Goal: Information Seeking & Learning: Learn about a topic

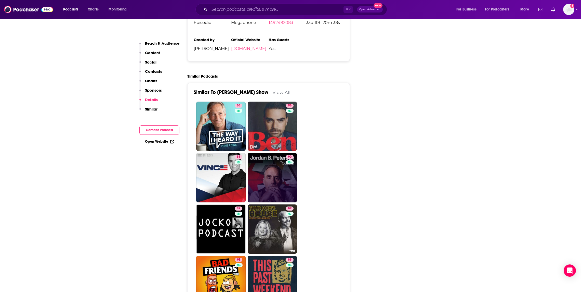
scroll to position [1046, 0]
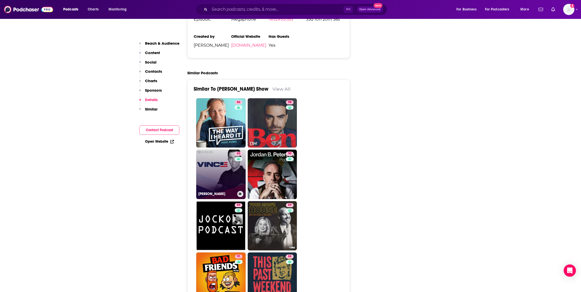
click at [223, 149] on link "85 VINCE" at bounding box center [220, 173] width 49 height 49
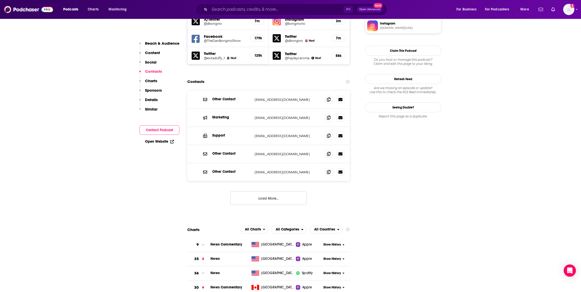
scroll to position [466, 0]
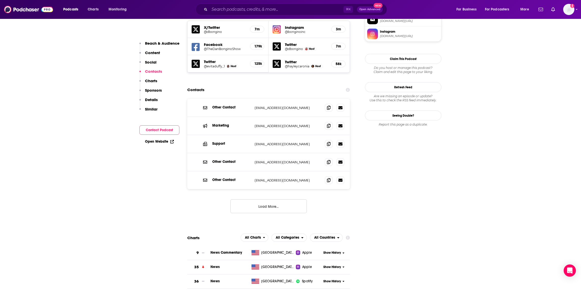
click at [278, 199] on button "Load More..." at bounding box center [268, 206] width 76 height 14
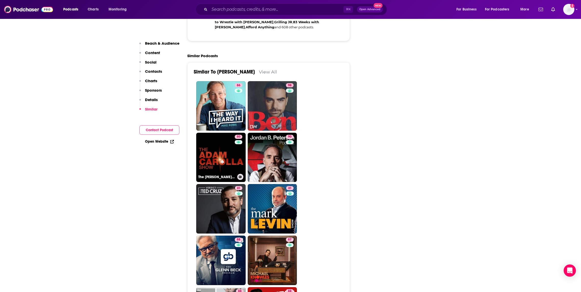
scroll to position [1173, 0]
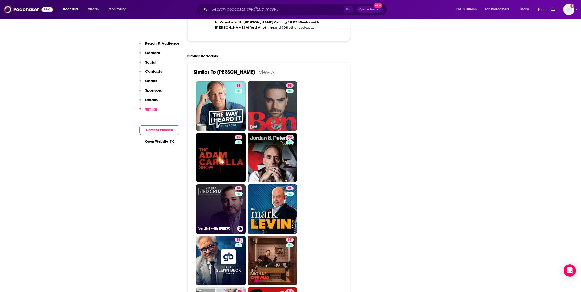
click at [215, 184] on link "81 Verdict with Ted Cruz" at bounding box center [220, 208] width 49 height 49
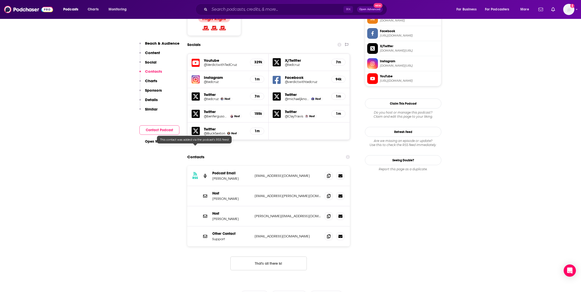
scroll to position [468, 0]
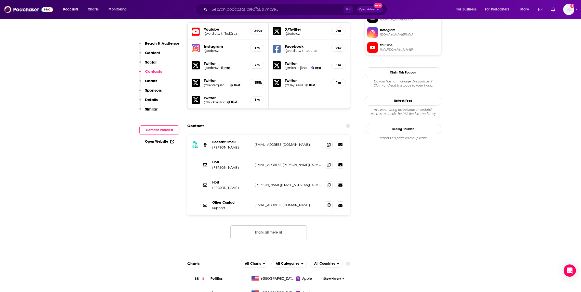
click at [278, 225] on button "That's all there is!" at bounding box center [268, 232] width 76 height 14
click at [272, 225] on button "That's all there is!" at bounding box center [268, 232] width 76 height 14
click at [329, 142] on icon at bounding box center [329, 144] width 4 height 4
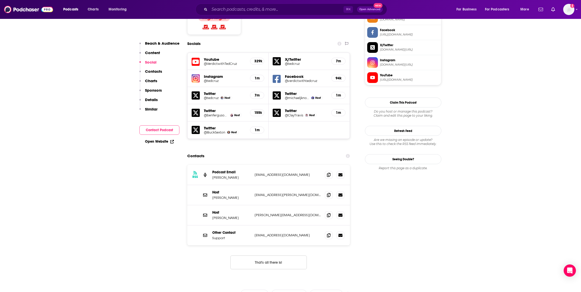
scroll to position [438, 0]
click at [330, 193] on icon at bounding box center [329, 195] width 4 height 4
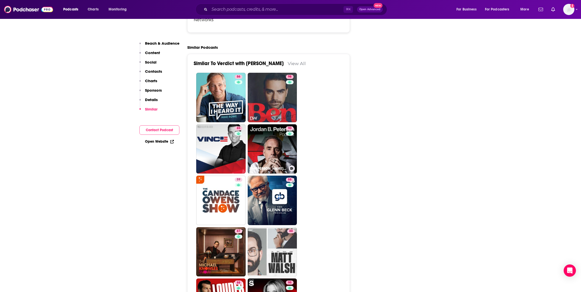
scroll to position [1085, 0]
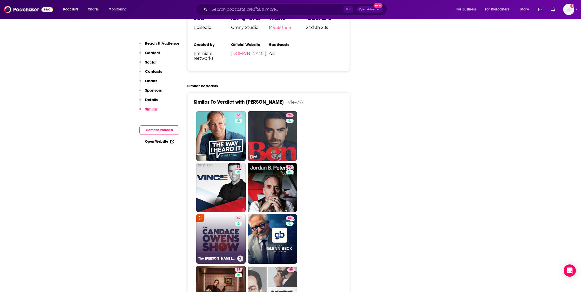
click at [217, 214] on link "59 The Candace Owens Show" at bounding box center [220, 238] width 49 height 49
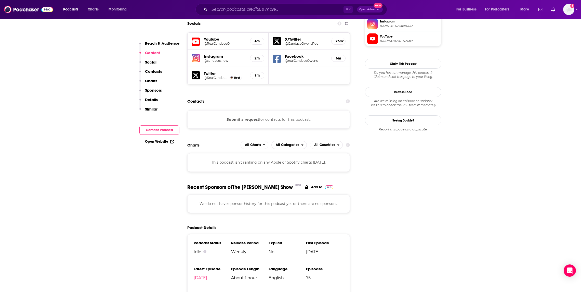
scroll to position [490, 0]
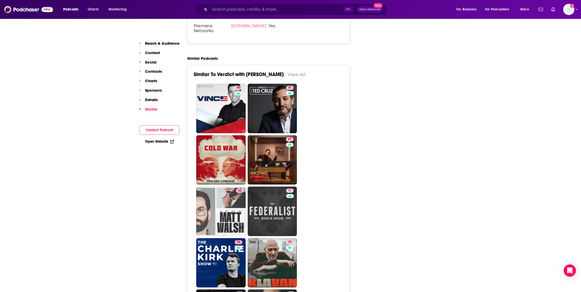
scroll to position [1033, 0]
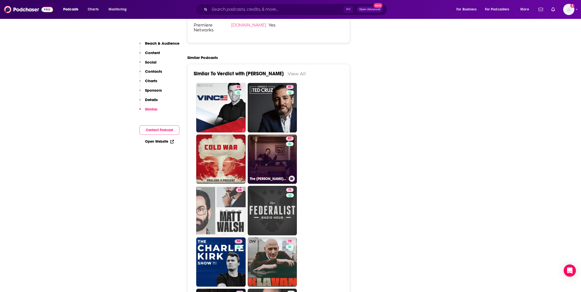
click at [269, 134] on link "87 The Michael Knowles Show" at bounding box center [272, 158] width 49 height 49
type input "https://www.podchaser.com/podcasts/the-michael-knowles-show-541277"
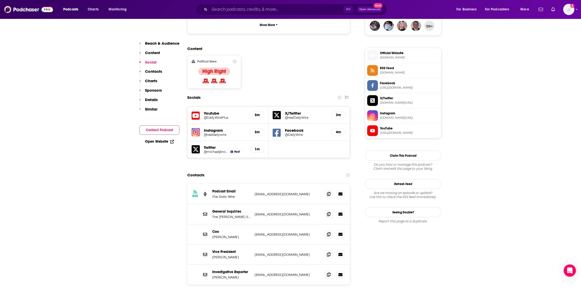
scroll to position [388, 0]
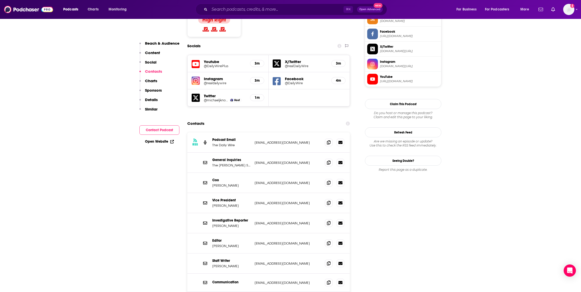
scroll to position [437, 0]
click at [328, 220] on icon at bounding box center [329, 222] width 4 height 4
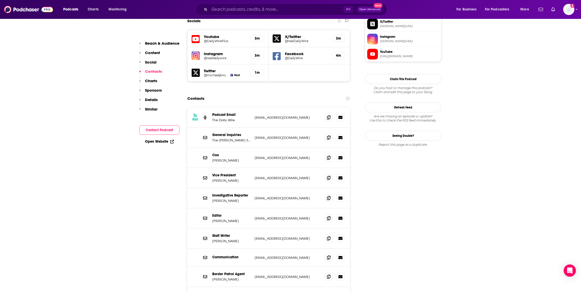
scroll to position [462, 0]
click at [329, 215] on icon at bounding box center [329, 217] width 4 height 4
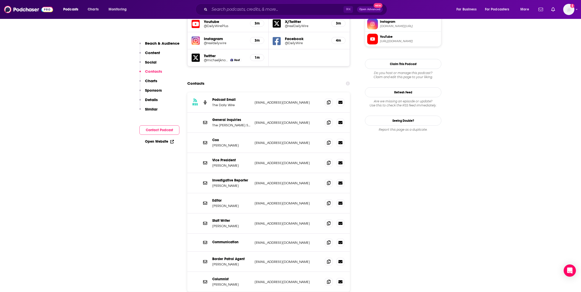
scroll to position [477, 0]
click at [328, 198] on span at bounding box center [329, 202] width 8 height 8
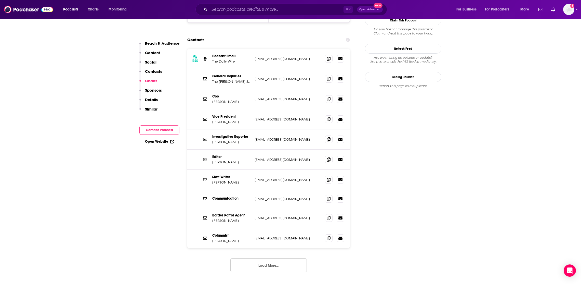
scroll to position [513, 0]
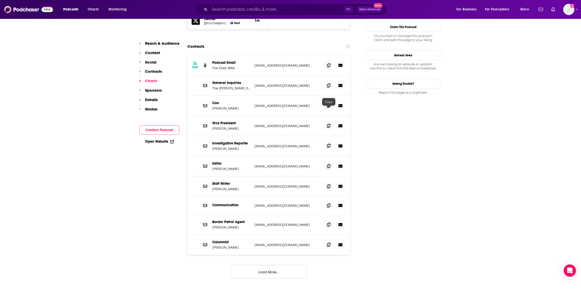
click at [327, 144] on icon at bounding box center [329, 146] width 4 height 4
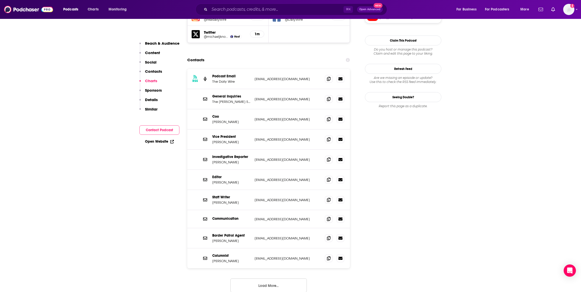
scroll to position [499, 0]
click at [328, 98] on icon at bounding box center [329, 100] width 4 height 4
click at [330, 158] on icon at bounding box center [329, 160] width 4 height 4
click at [265, 11] on input "Search podcasts, credits, & more..." at bounding box center [277, 9] width 134 height 8
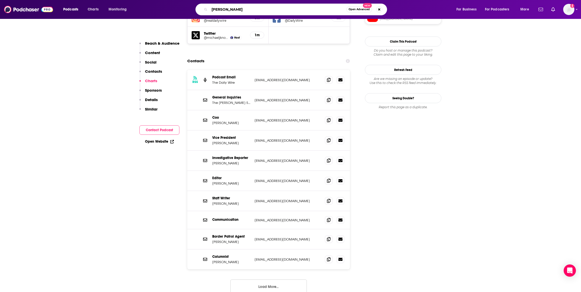
type input "shawn ryan"
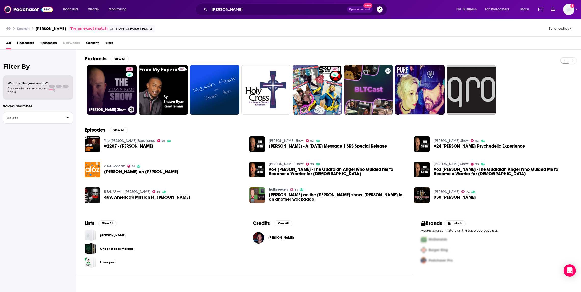
click at [121, 89] on link "93 Shawn Ryan Show" at bounding box center [111, 89] width 49 height 49
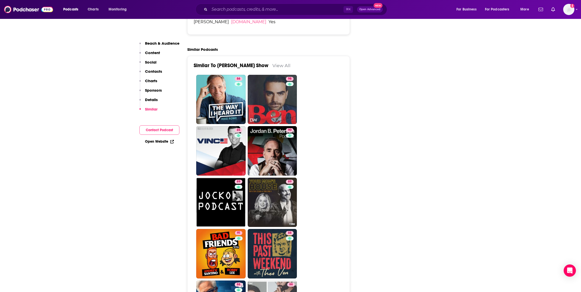
scroll to position [1105, 0]
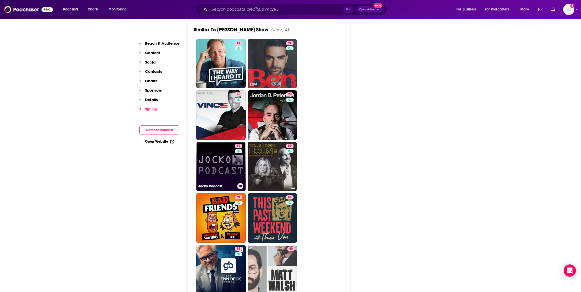
click at [220, 142] on link "89 Jocko Podcast" at bounding box center [220, 166] width 49 height 49
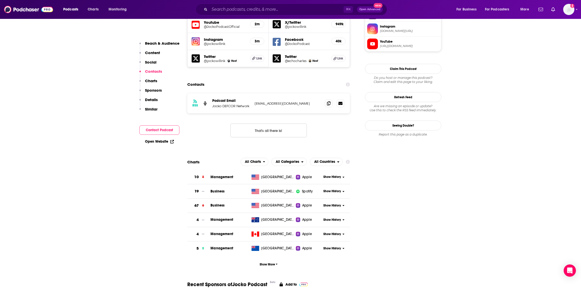
scroll to position [472, 0]
click at [277, 123] on button "That's all there is!" at bounding box center [268, 130] width 76 height 14
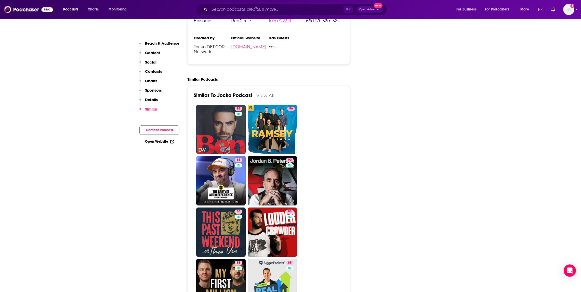
scroll to position [1002, 0]
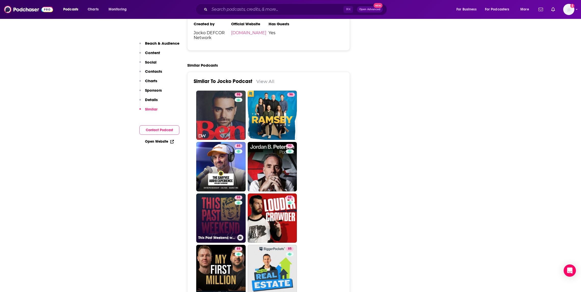
click at [220, 193] on link "88 This Past Weekend w/ Theo Von" at bounding box center [220, 217] width 49 height 49
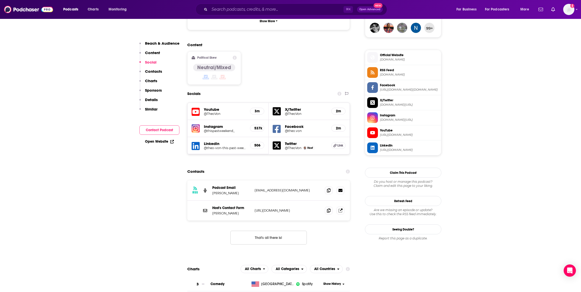
scroll to position [384, 0]
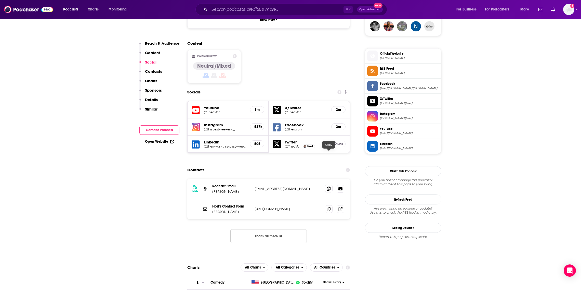
click at [330, 186] on icon at bounding box center [329, 188] width 4 height 4
click at [328, 186] on icon at bounding box center [329, 188] width 4 height 4
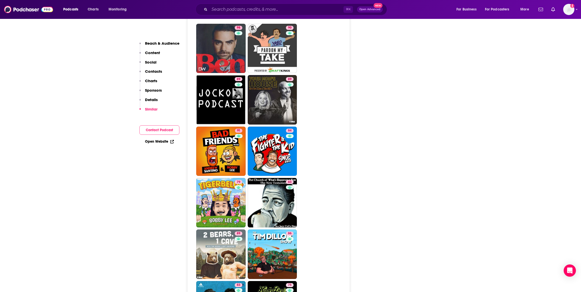
scroll to position [1088, 0]
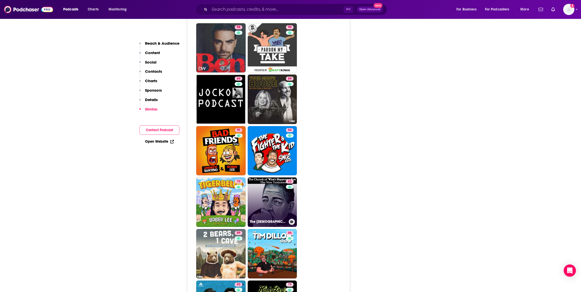
click at [285, 177] on link "83 The Church of What's Happening Now: The New Testament" at bounding box center [272, 201] width 49 height 49
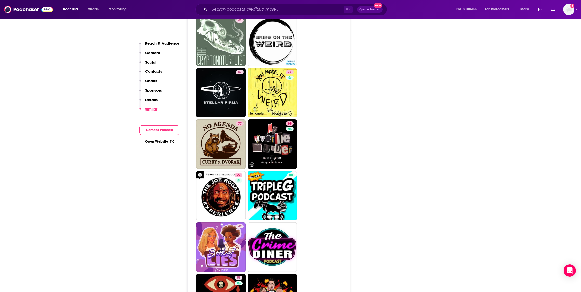
scroll to position [1885, 0]
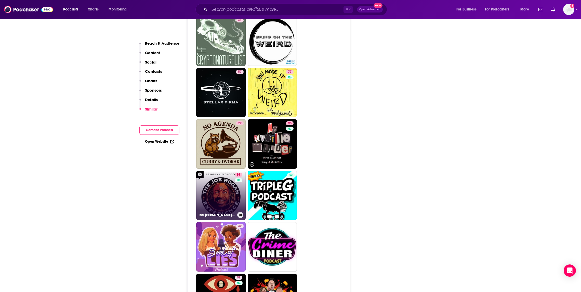
click at [215, 171] on link "99 The Joe Rogan Experience" at bounding box center [220, 195] width 49 height 49
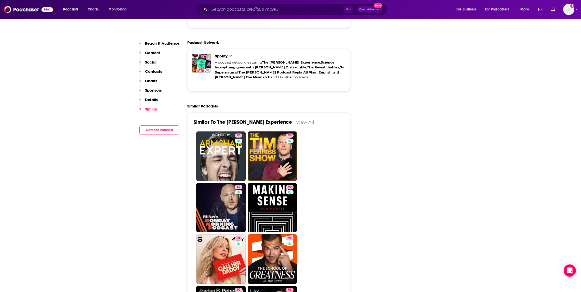
scroll to position [1085, 0]
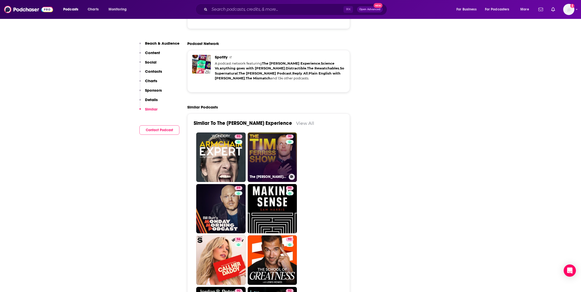
click at [281, 132] on link "90 The Tim Ferriss Show" at bounding box center [272, 156] width 49 height 49
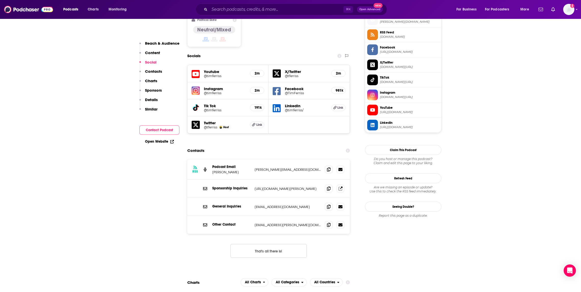
scroll to position [428, 0]
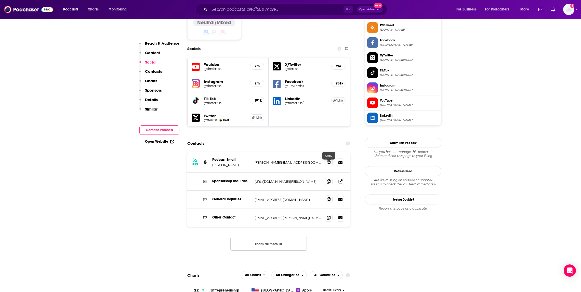
click at [329, 197] on icon at bounding box center [329, 199] width 4 height 4
click at [330, 160] on icon at bounding box center [329, 162] width 4 height 4
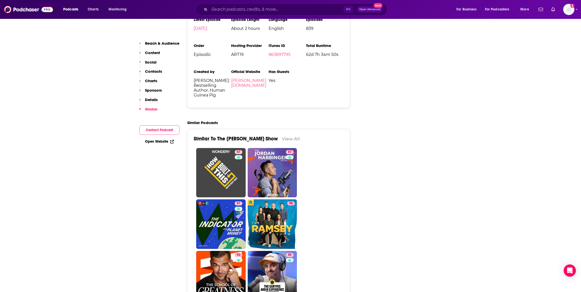
scroll to position [1024, 0]
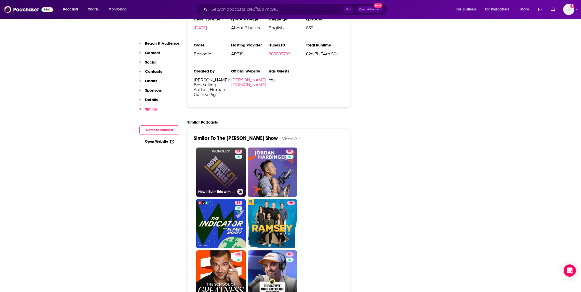
click at [232, 147] on link "87 How I Built This with Guy Raz" at bounding box center [220, 171] width 49 height 49
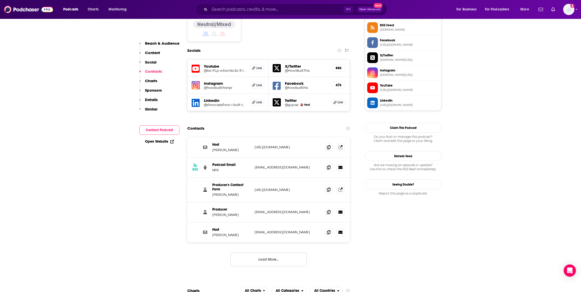
scroll to position [429, 0]
click at [328, 209] on icon at bounding box center [329, 211] width 4 height 4
click at [328, 229] on icon at bounding box center [329, 231] width 4 height 4
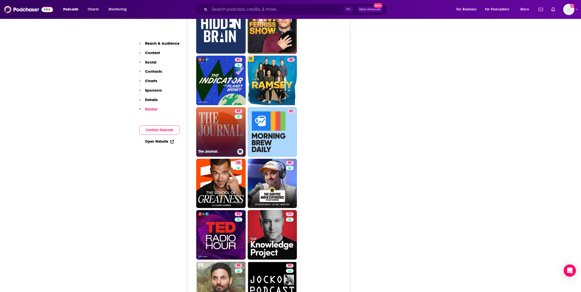
scroll to position [1311, 0]
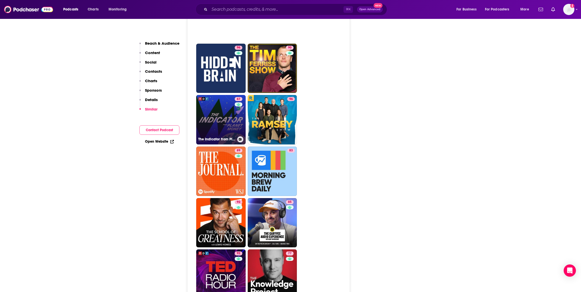
click at [223, 95] on link "87 The Indicator from Planet Money" at bounding box center [220, 119] width 49 height 49
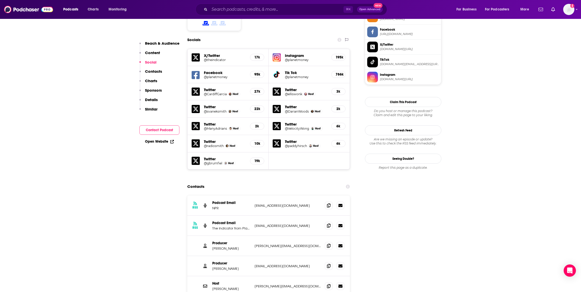
scroll to position [439, 0]
click at [328, 243] on icon at bounding box center [329, 245] width 4 height 4
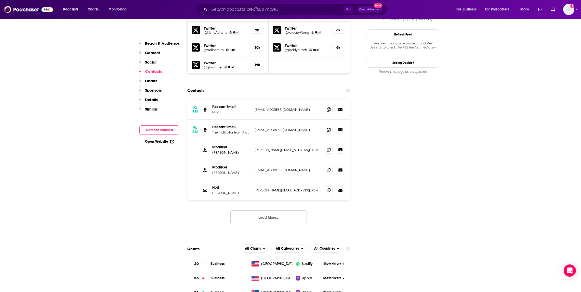
scroll to position [535, 0]
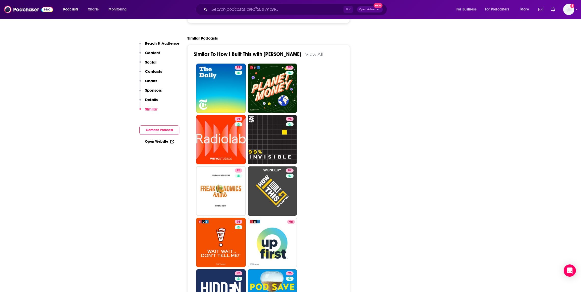
scroll to position [1189, 0]
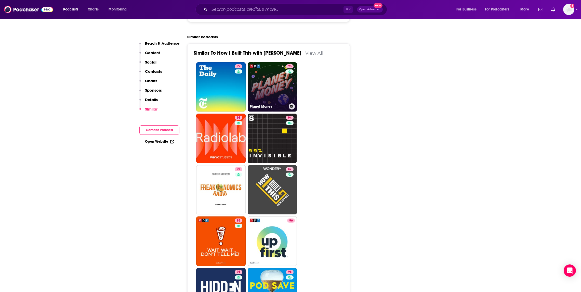
click at [272, 62] on link "95 Planet Money" at bounding box center [272, 86] width 49 height 49
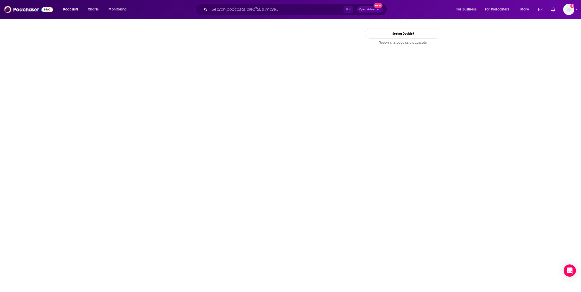
scroll to position [773, 0]
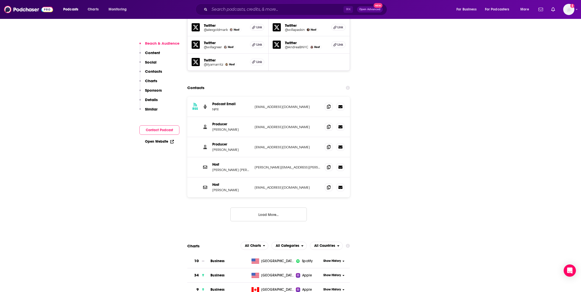
click at [275, 207] on button "Load More..." at bounding box center [268, 214] width 76 height 14
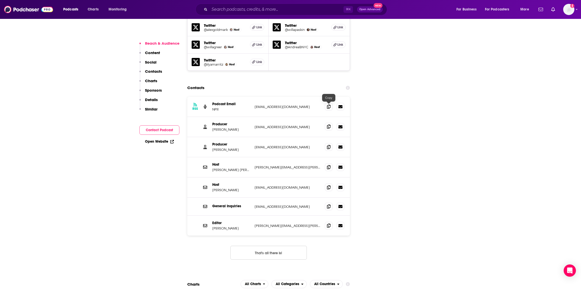
click at [329, 124] on icon at bounding box center [329, 126] width 4 height 4
click at [327, 124] on icon at bounding box center [329, 126] width 4 height 4
click at [329, 145] on icon at bounding box center [329, 147] width 4 height 4
click at [329, 165] on icon at bounding box center [329, 167] width 4 height 4
click at [327, 204] on icon at bounding box center [329, 206] width 4 height 4
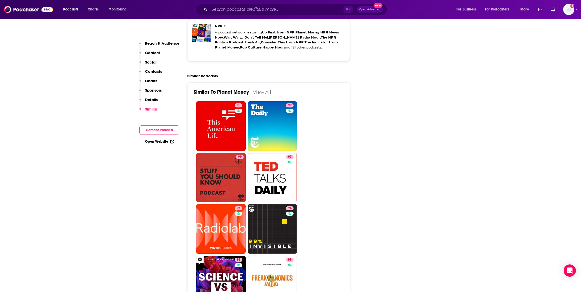
scroll to position [1478, 0]
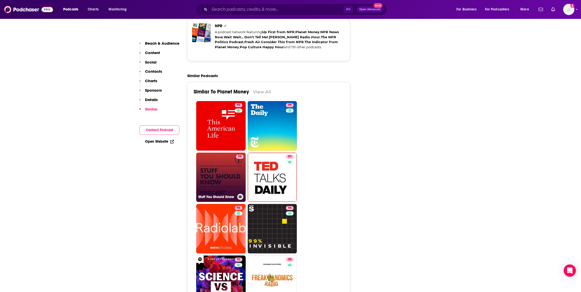
click at [215, 158] on link "99 Stuff You Should Know" at bounding box center [220, 176] width 49 height 49
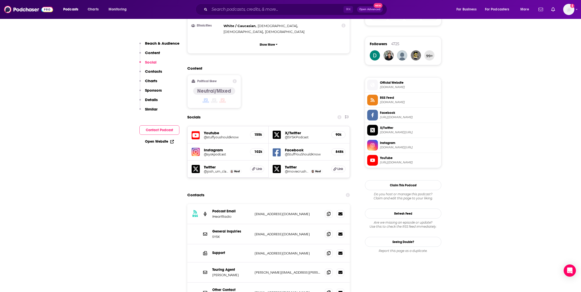
scroll to position [392, 0]
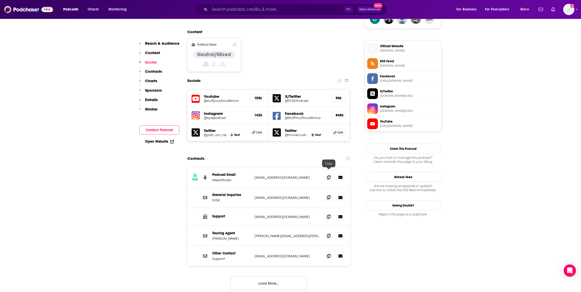
click at [330, 195] on icon at bounding box center [329, 197] width 4 height 4
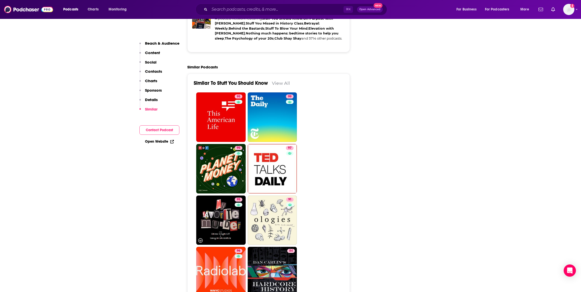
scroll to position [1138, 0]
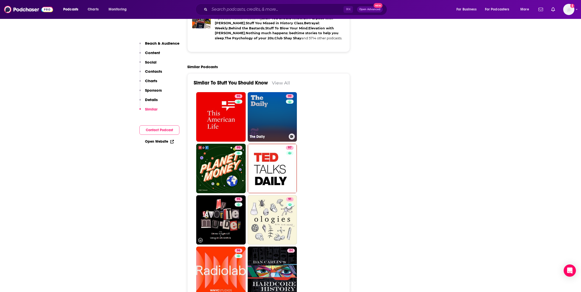
click at [266, 94] on link "99 The Daily" at bounding box center [272, 116] width 49 height 49
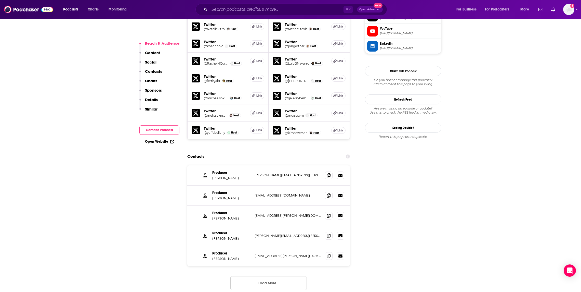
scroll to position [545, 0]
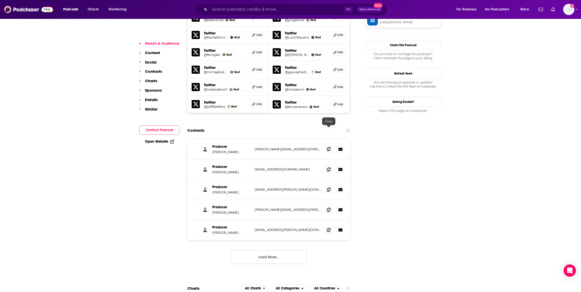
click at [329, 145] on span at bounding box center [329, 149] width 8 height 8
click at [328, 165] on span at bounding box center [329, 169] width 8 height 8
click at [329, 187] on icon at bounding box center [329, 189] width 4 height 4
click at [330, 207] on icon at bounding box center [329, 209] width 4 height 4
click at [330, 227] on icon at bounding box center [329, 229] width 4 height 4
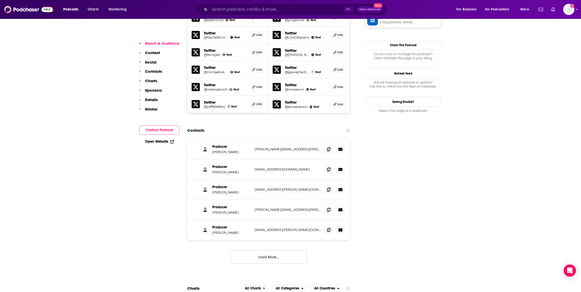
click at [290, 250] on button "Load More..." at bounding box center [268, 257] width 76 height 14
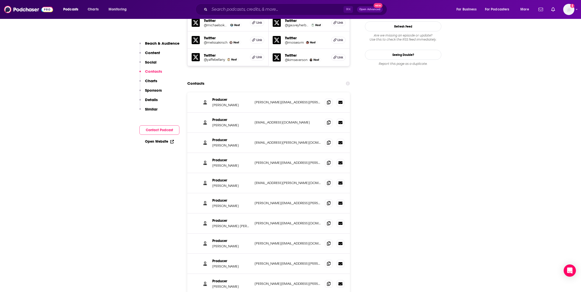
scroll to position [594, 0]
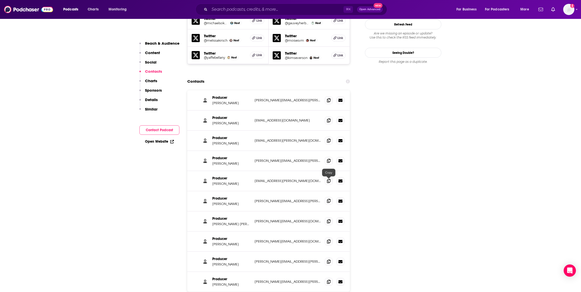
click at [330, 197] on span at bounding box center [329, 201] width 8 height 8
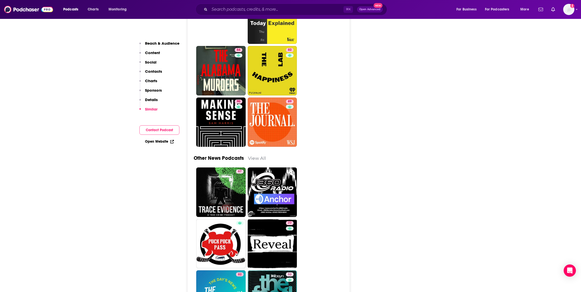
scroll to position [1929, 0]
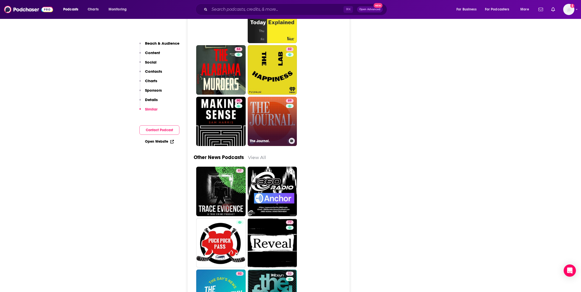
click at [280, 113] on link "89 The Journal." at bounding box center [272, 121] width 49 height 49
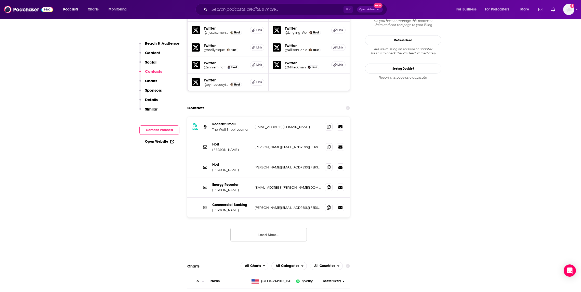
scroll to position [530, 0]
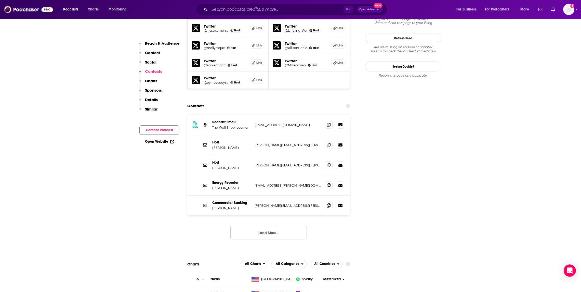
click at [279, 225] on button "Load More..." at bounding box center [268, 232] width 76 height 14
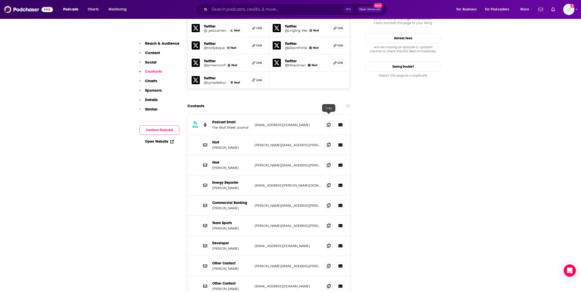
click at [328, 142] on icon at bounding box center [329, 144] width 4 height 4
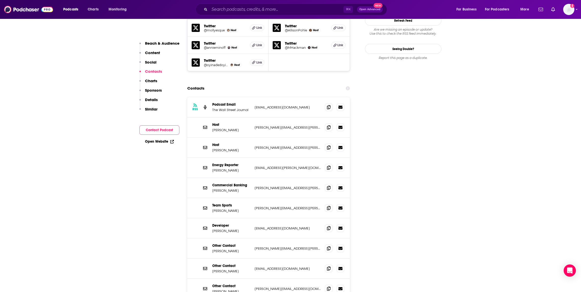
scroll to position [549, 0]
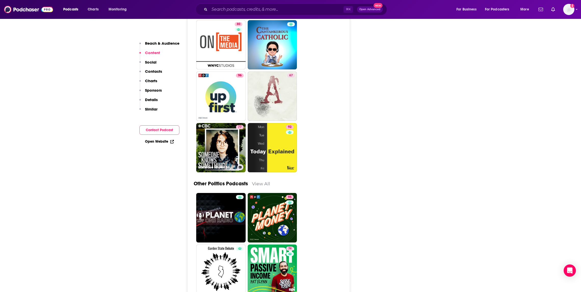
scroll to position [2237, 0]
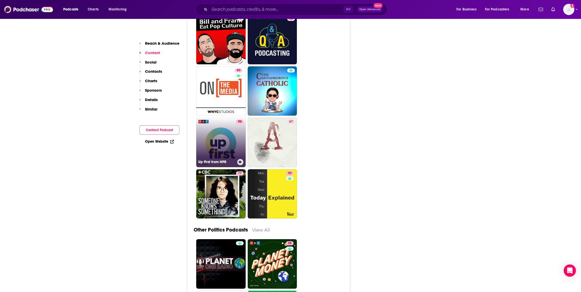
click at [218, 120] on link "96 Up First from NPR" at bounding box center [220, 142] width 49 height 49
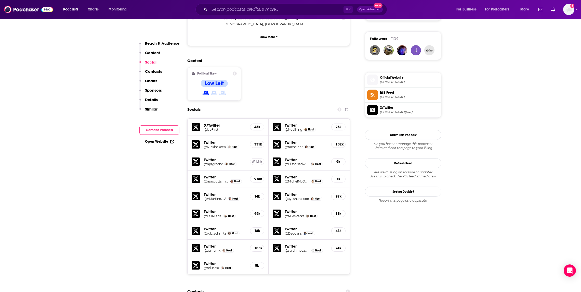
scroll to position [556, 0]
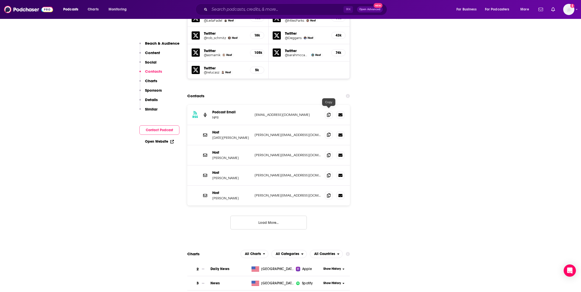
click at [328, 133] on icon at bounding box center [329, 135] width 4 height 4
click at [292, 215] on button "Load More..." at bounding box center [268, 222] width 76 height 14
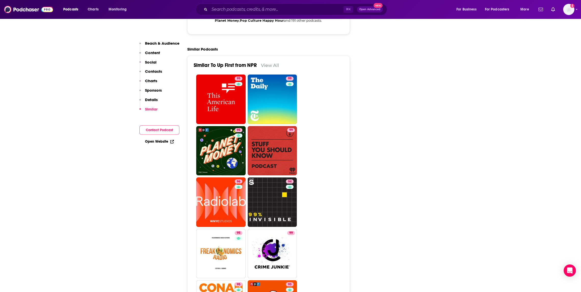
scroll to position [1389, 0]
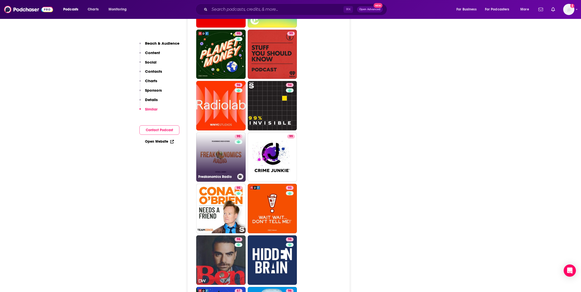
click at [227, 132] on link "95 Freakonomics Radio" at bounding box center [220, 156] width 49 height 49
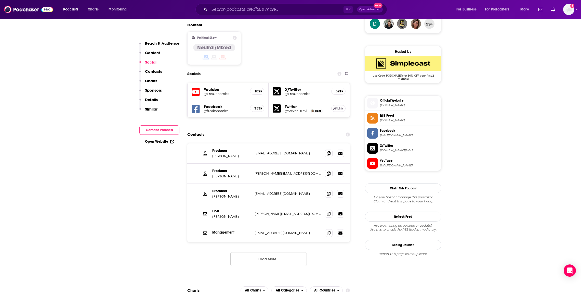
scroll to position [389, 0]
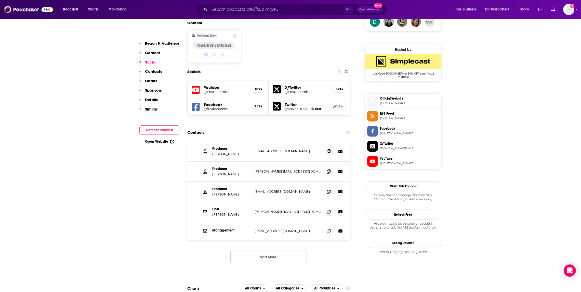
click at [279, 250] on button "Load More..." at bounding box center [268, 257] width 76 height 14
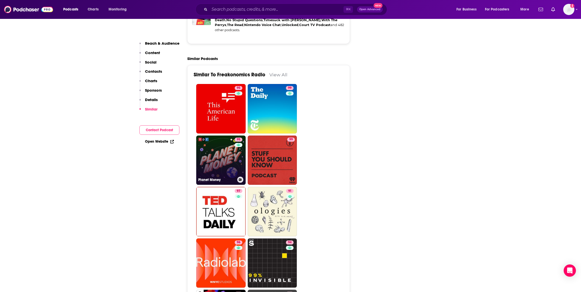
scroll to position [1220, 0]
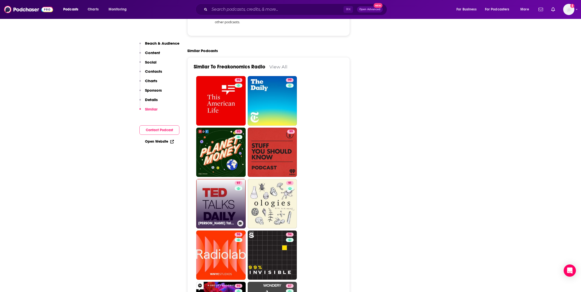
click at [217, 204] on link "97 TED Talks Daily" at bounding box center [220, 203] width 49 height 49
type input "https://www.podchaser.com/podcasts/ted-talks-daily-2262"
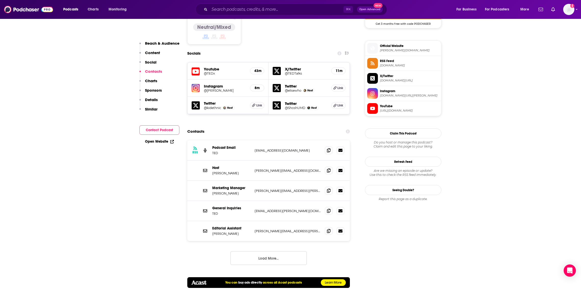
scroll to position [492, 0]
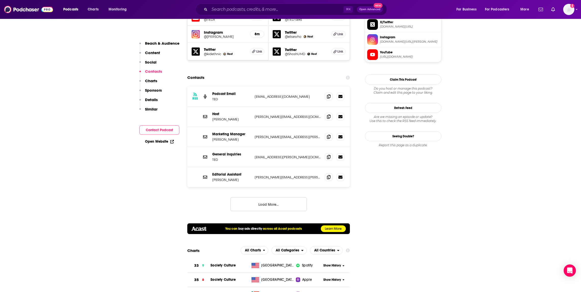
click at [274, 197] on button "Load More..." at bounding box center [268, 204] width 76 height 14
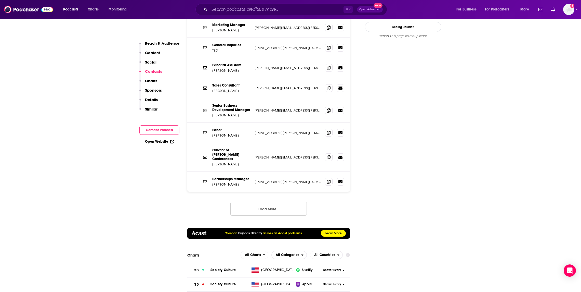
scroll to position [602, 0]
click at [282, 201] on button "Load More..." at bounding box center [268, 208] width 76 height 14
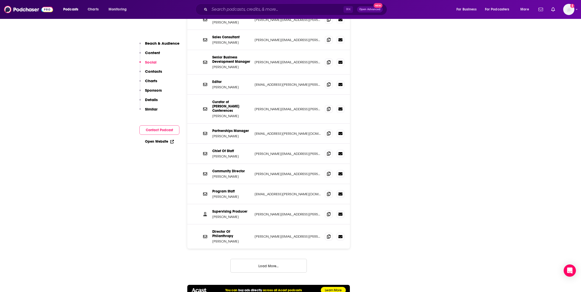
scroll to position [654, 0]
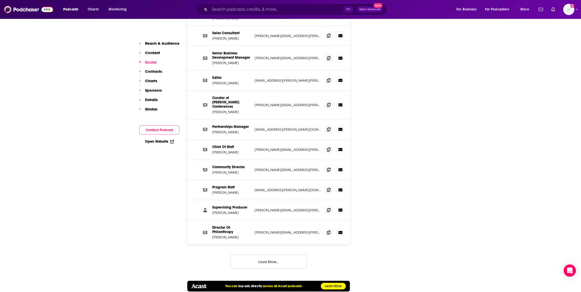
click at [274, 254] on button "Load More..." at bounding box center [268, 261] width 76 height 14
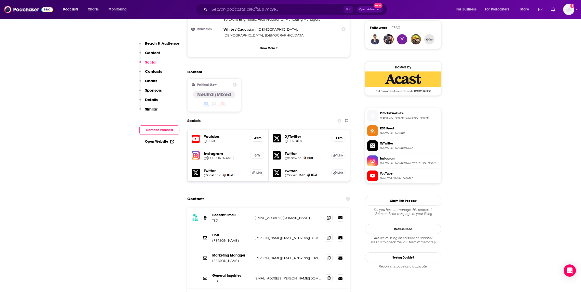
scroll to position [372, 0]
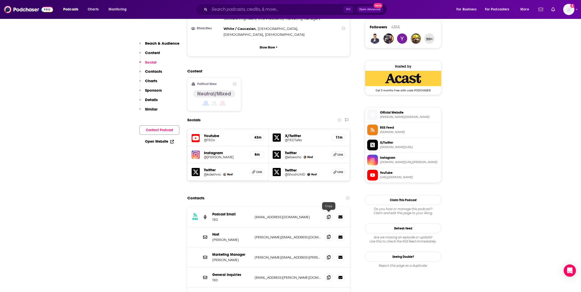
click at [328, 235] on icon at bounding box center [329, 237] width 4 height 4
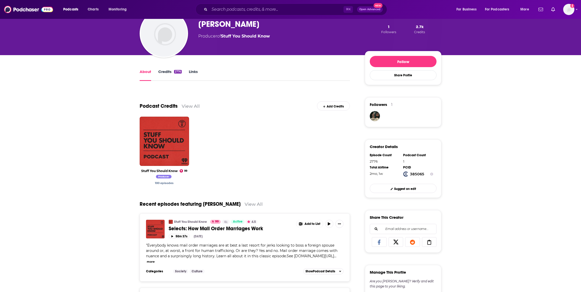
scroll to position [46, 0]
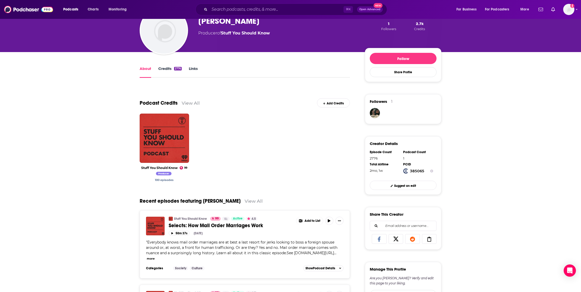
click at [394, 239] on icon at bounding box center [396, 238] width 14 height 5
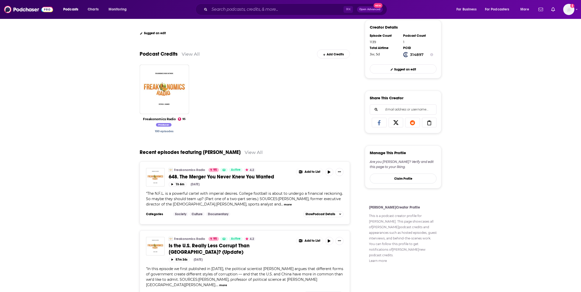
scroll to position [121, 0]
